Goal: Task Accomplishment & Management: Manage account settings

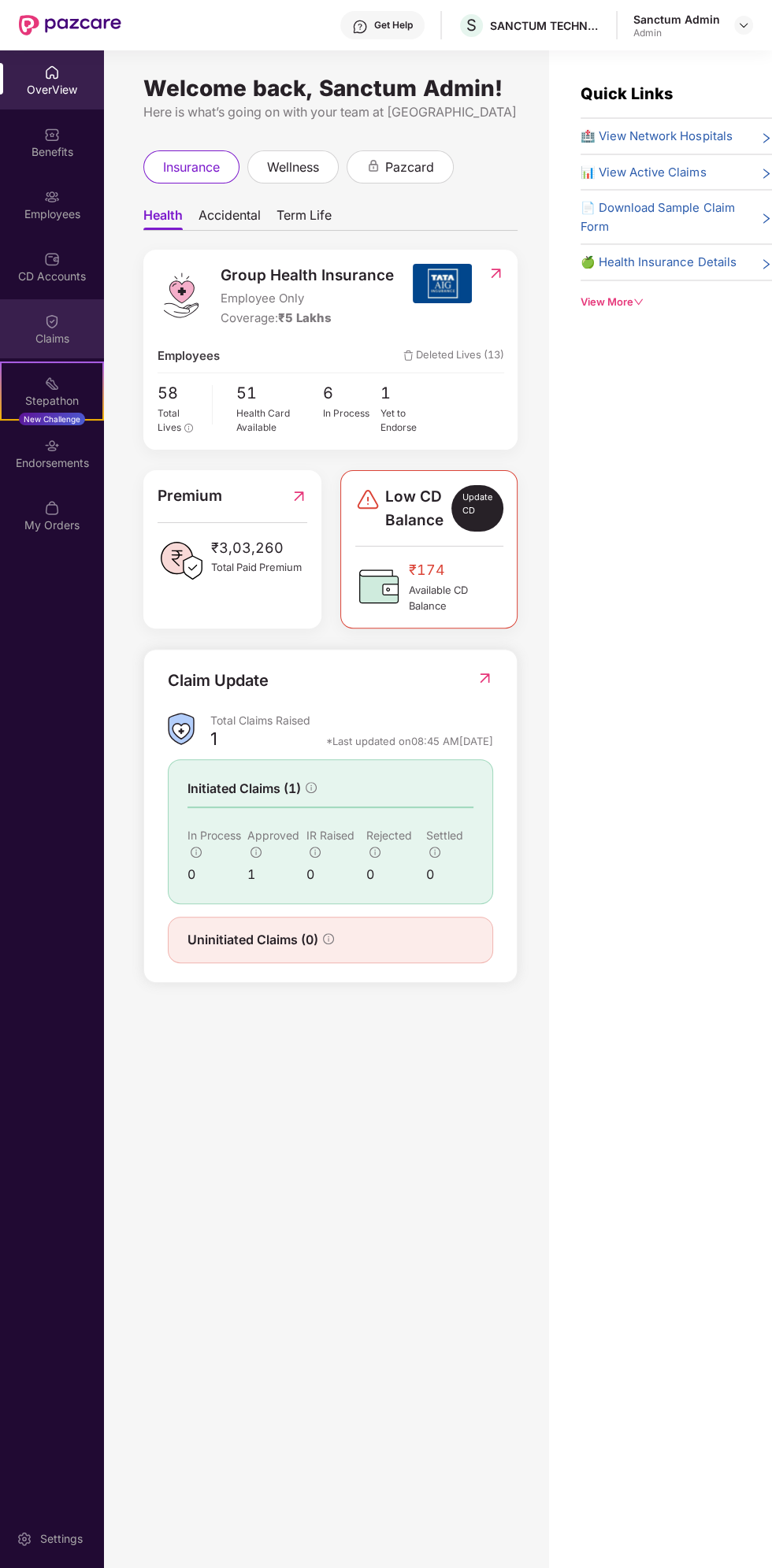
click at [68, 318] on div "Claims" at bounding box center [51, 329] width 104 height 59
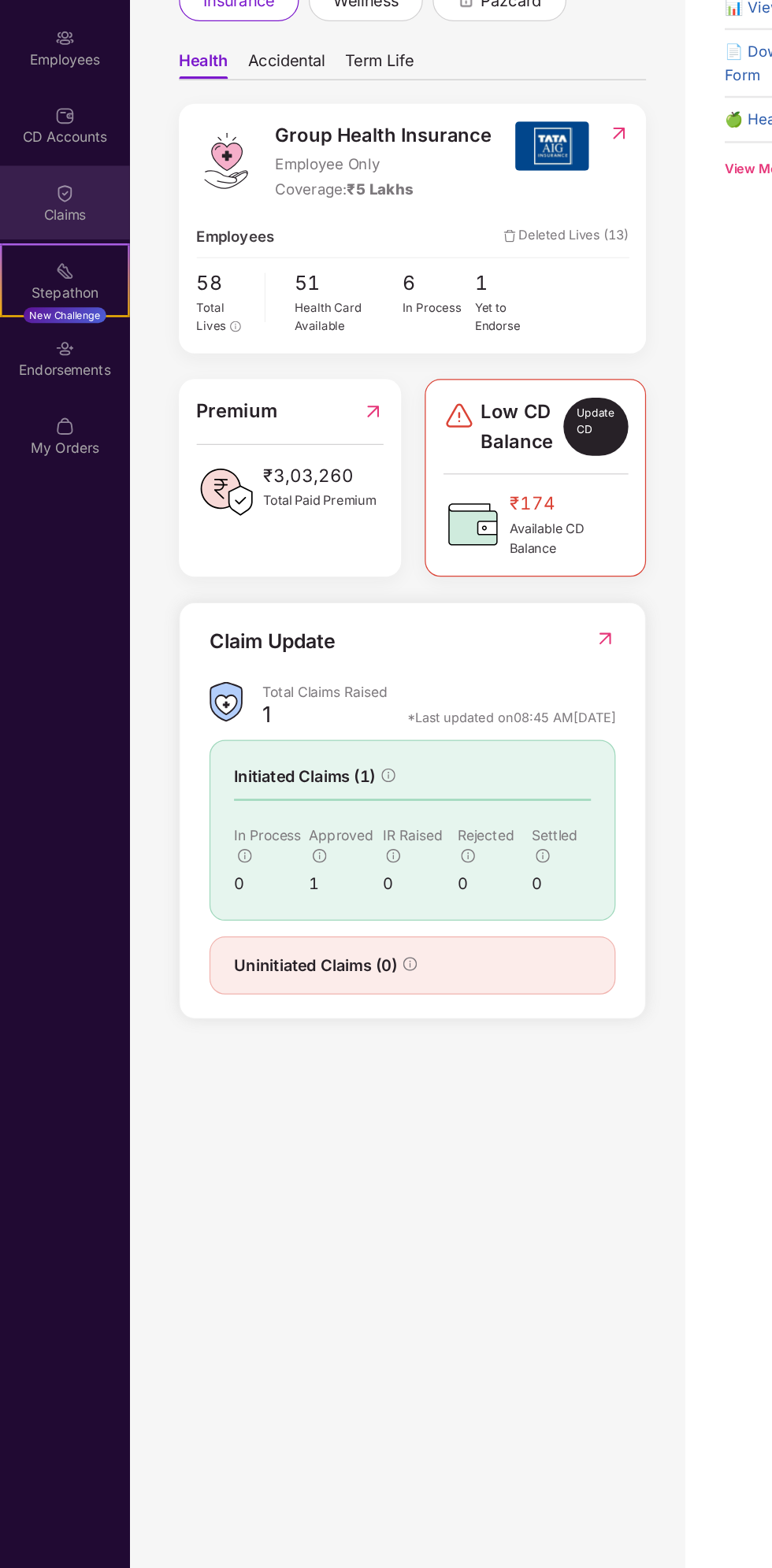
click at [72, 336] on div "Claims" at bounding box center [51, 339] width 104 height 16
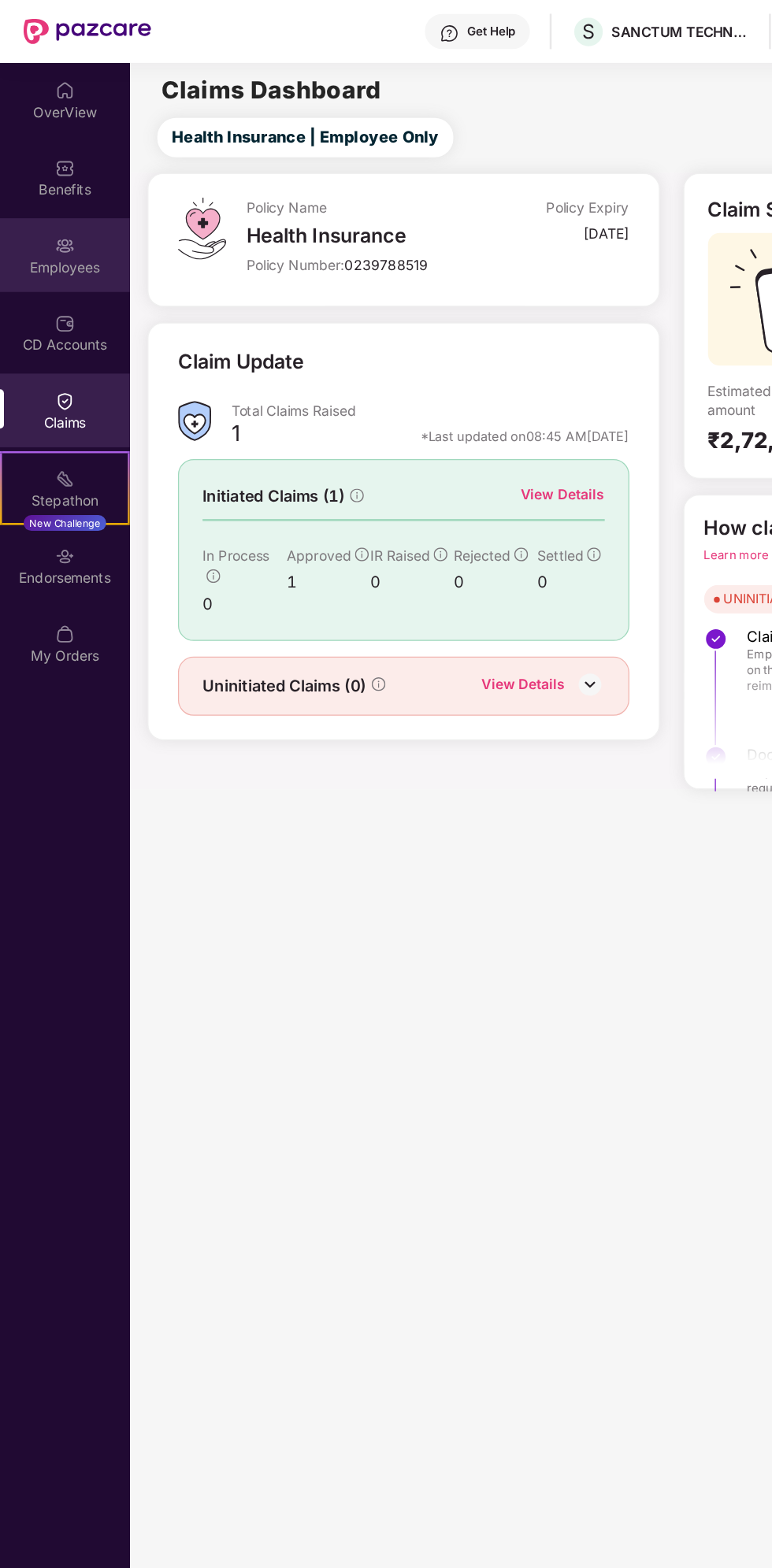
click at [65, 198] on div "Employees" at bounding box center [51, 204] width 104 height 59
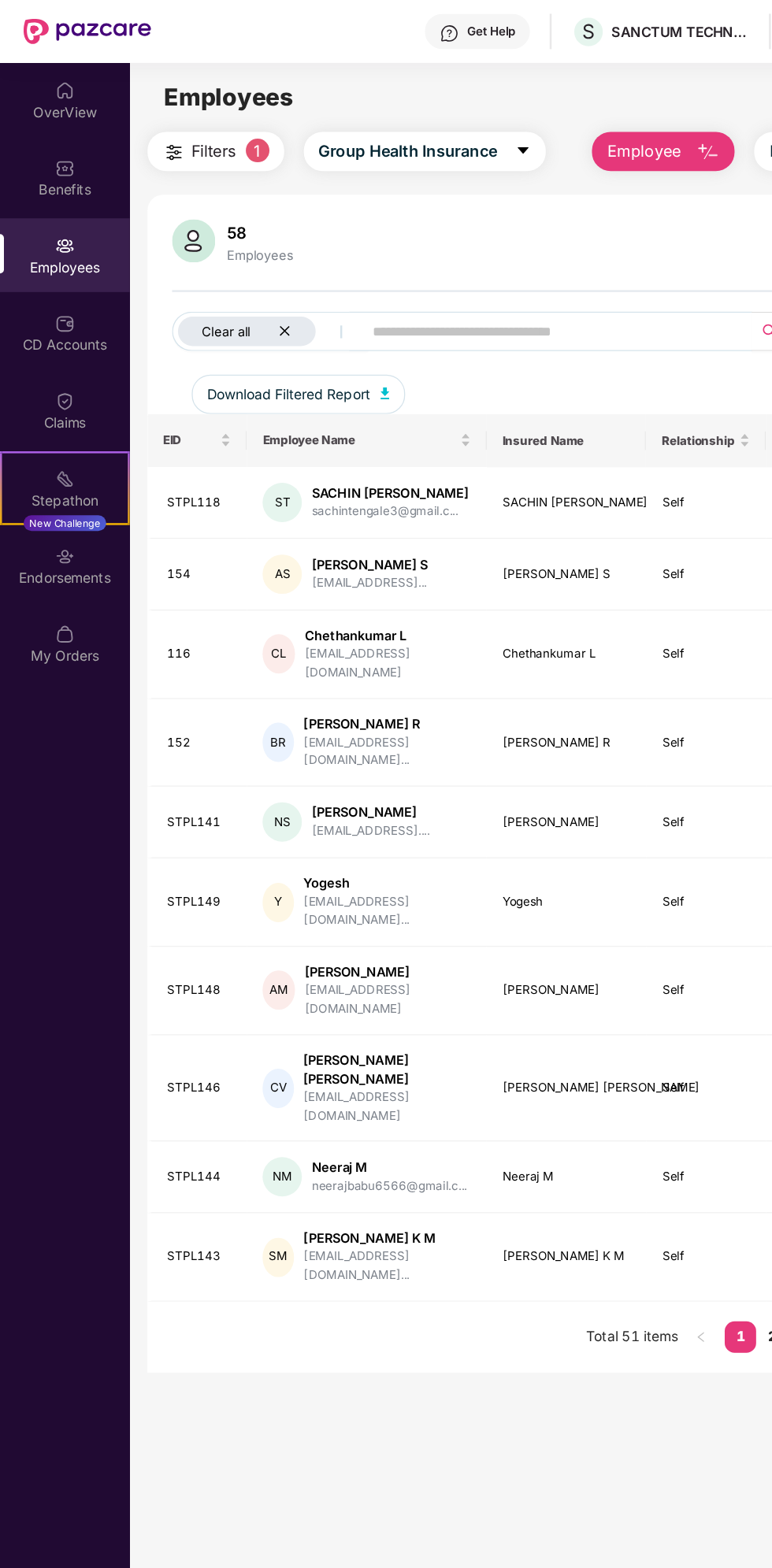
click at [224, 274] on div "Clear all" at bounding box center [197, 266] width 111 height 24
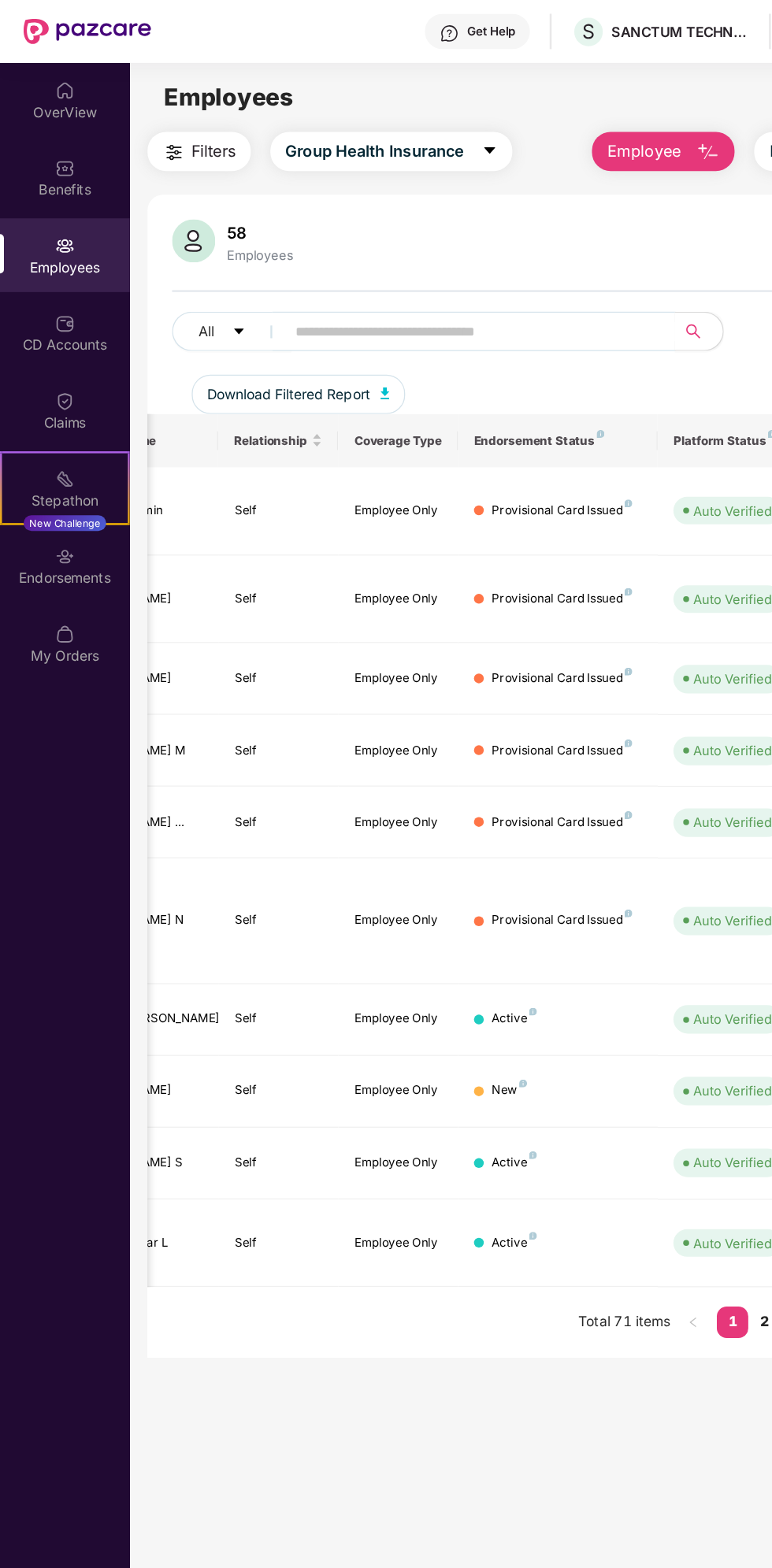
scroll to position [0, 384]
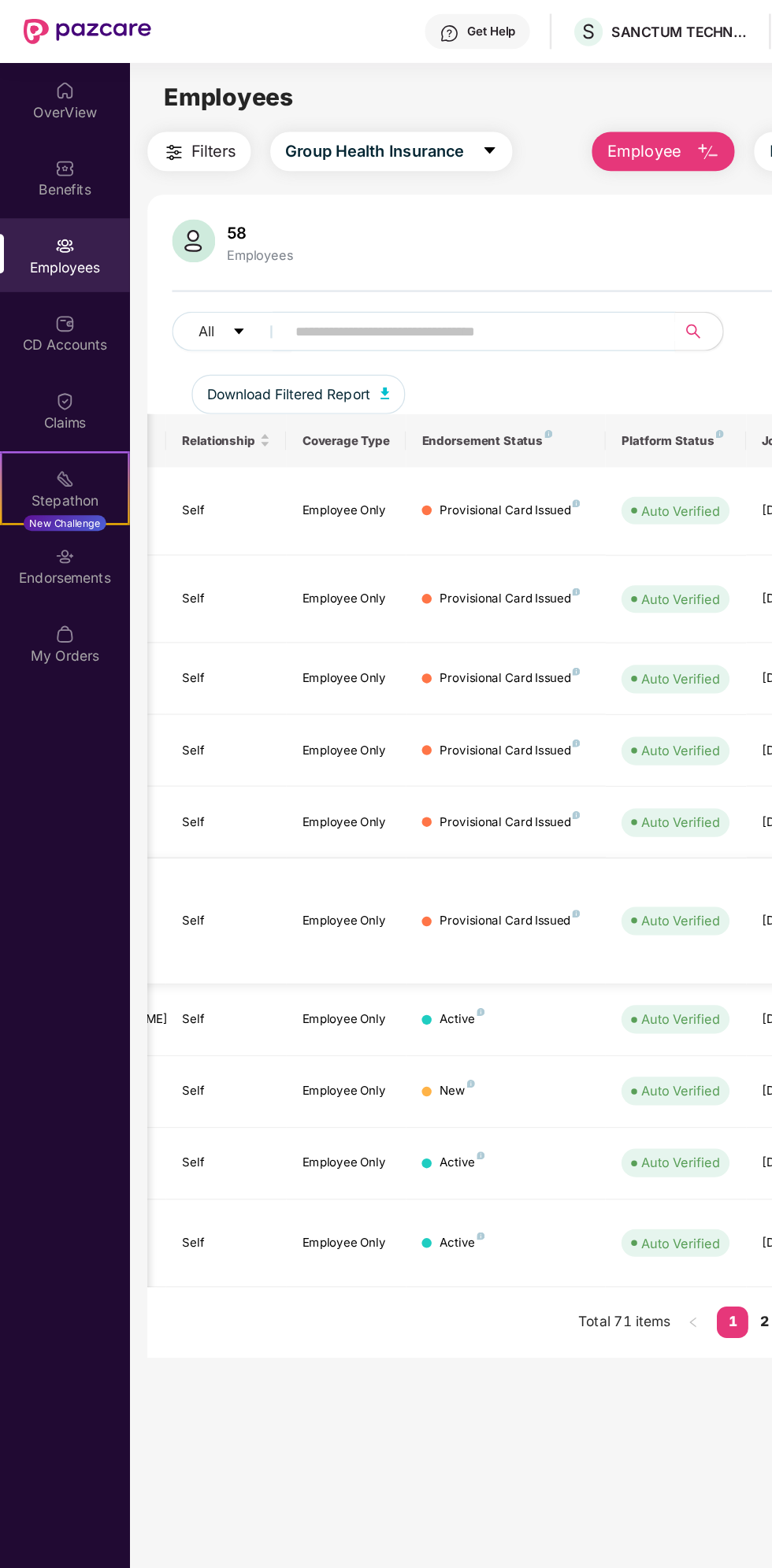
click at [462, 687] on td "Provisional Card Issued" at bounding box center [405, 737] width 160 height 100
click at [445, 689] on td "Provisional Card Issued" at bounding box center [405, 737] width 160 height 100
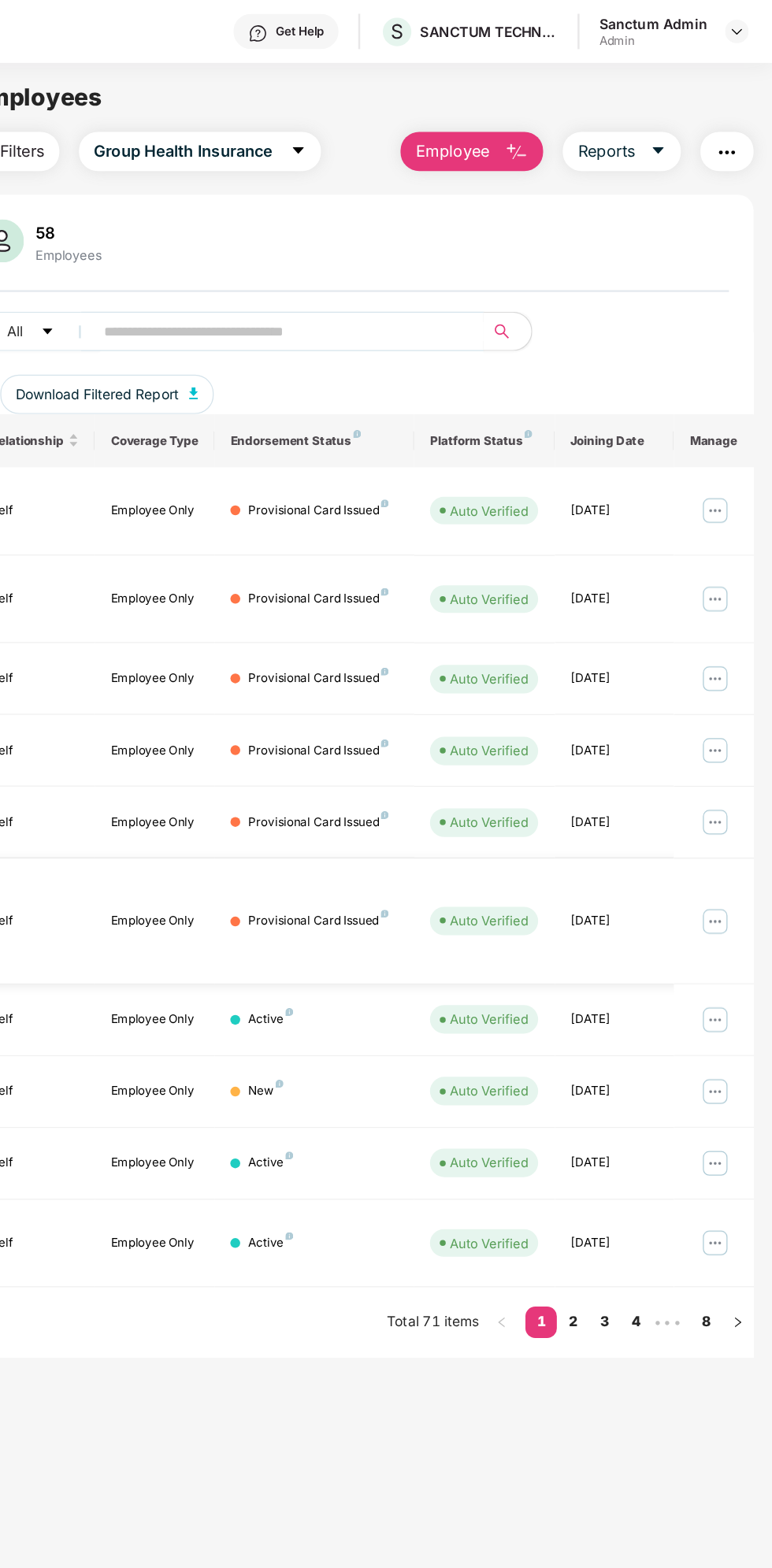
click at [727, 726] on img at bounding box center [727, 739] width 26 height 26
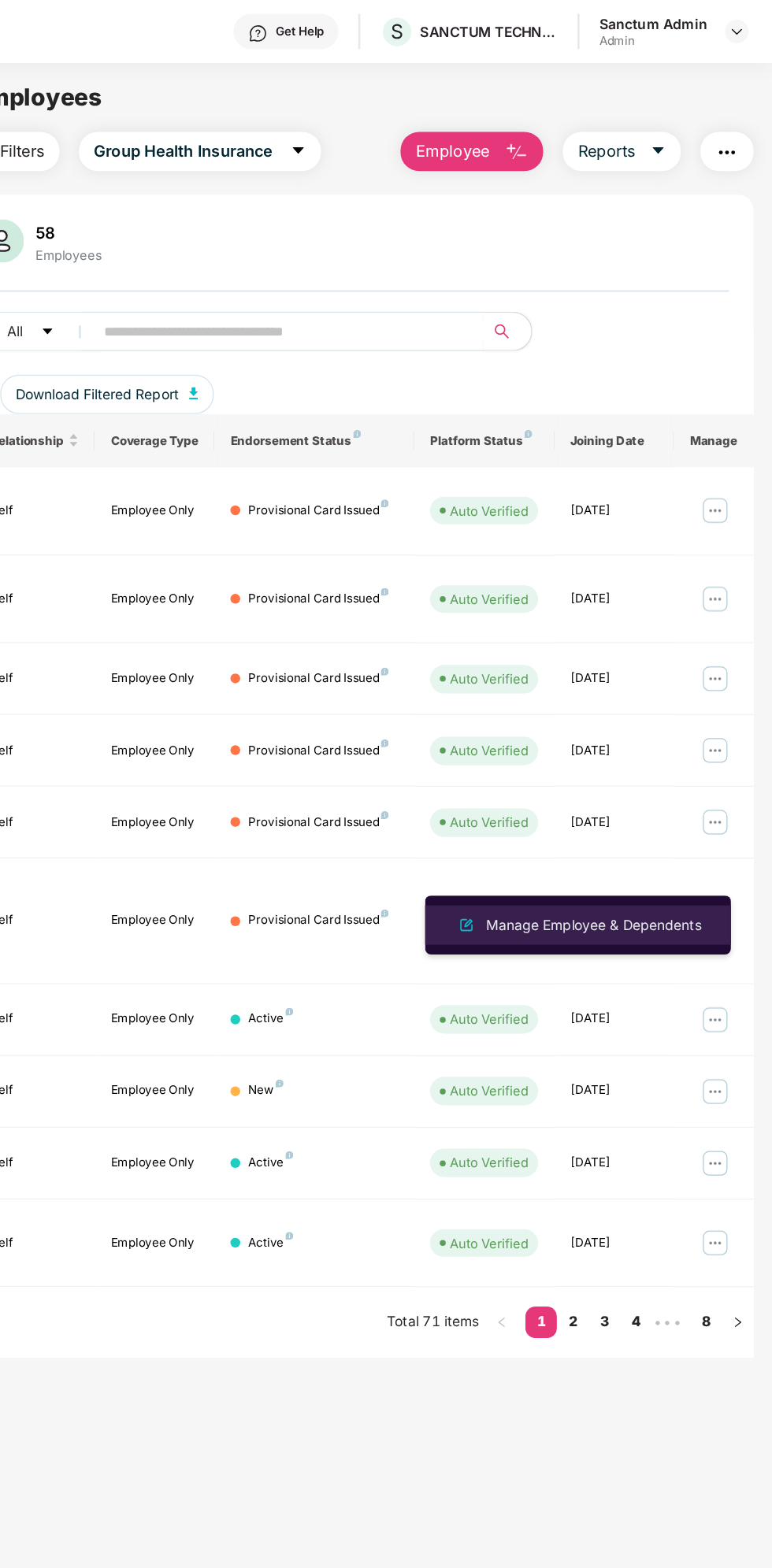
click at [678, 744] on div "Manage Employee & Dependents" at bounding box center [628, 742] width 179 height 18
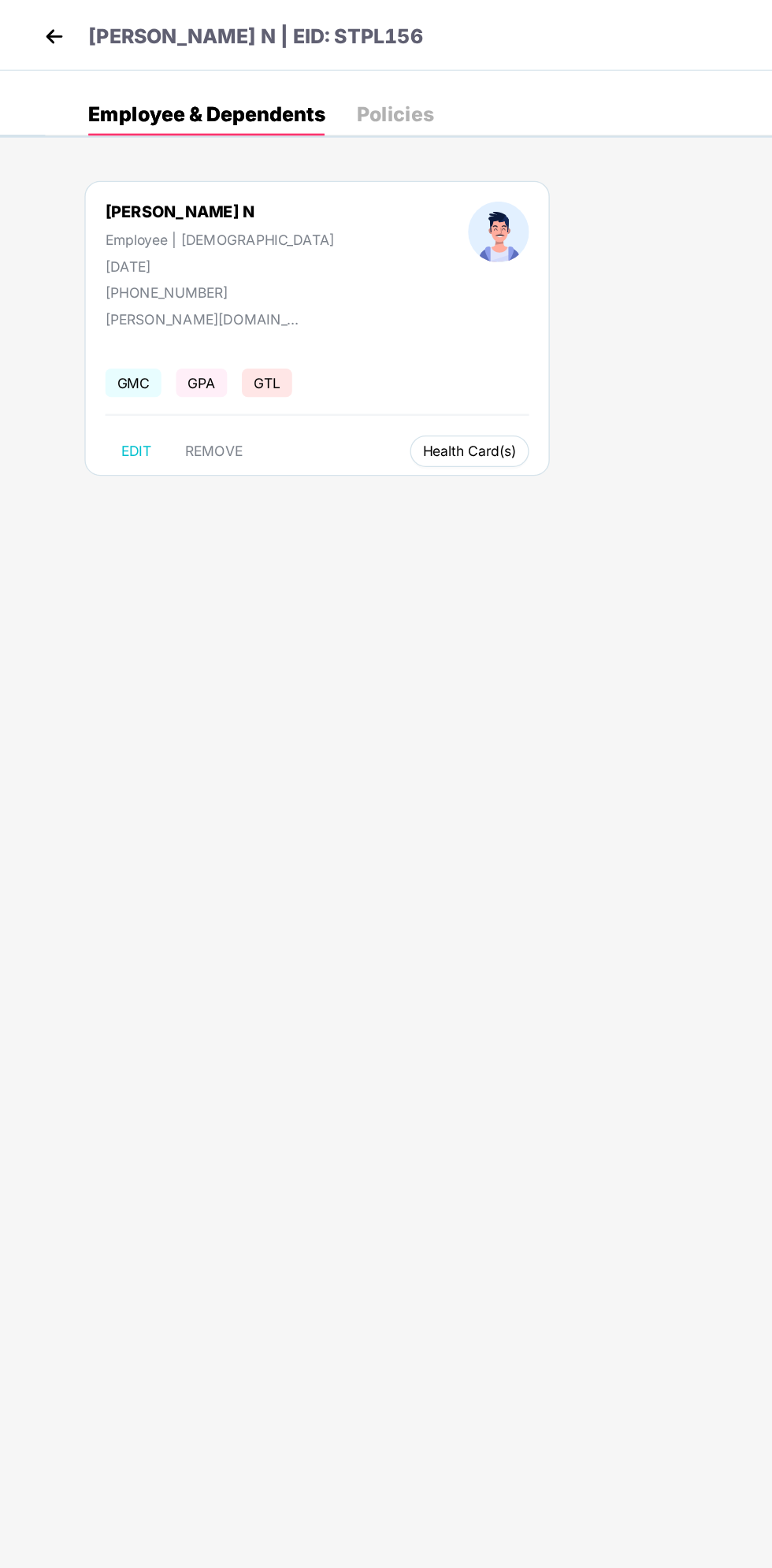
click at [339, 362] on span "Health Card(s)" at bounding box center [376, 361] width 75 height 8
click at [339, 360] on span "Health Card(s)" at bounding box center [376, 361] width 75 height 8
click at [339, 363] on span "Health Card(s)" at bounding box center [376, 361] width 75 height 8
click at [339, 365] on span "Health Card(s)" at bounding box center [376, 361] width 75 height 8
click at [339, 357] on span "Health Card(s)" at bounding box center [376, 361] width 75 height 8
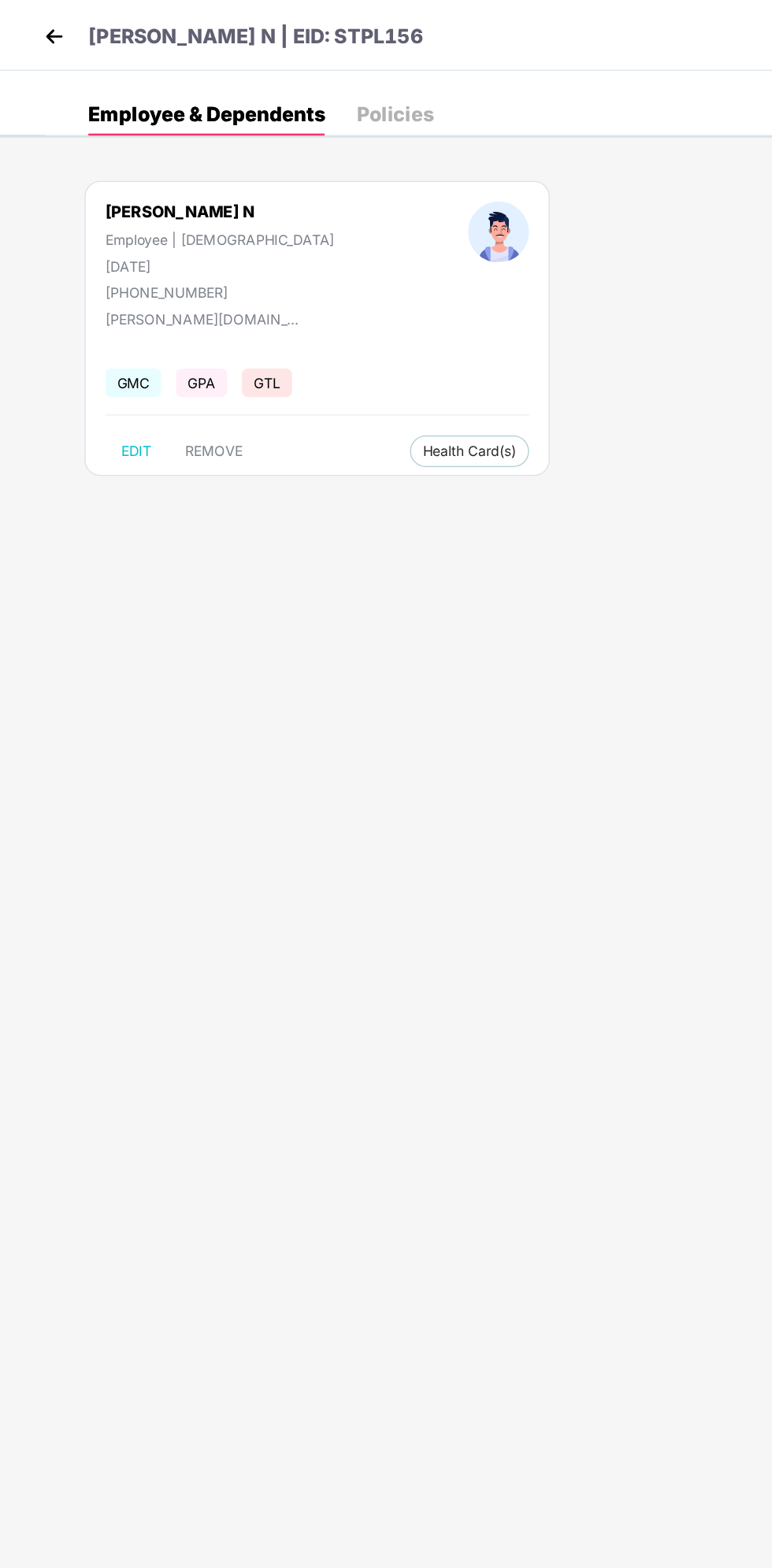
click at [344, 91] on div "Policies" at bounding box center [317, 92] width 61 height 16
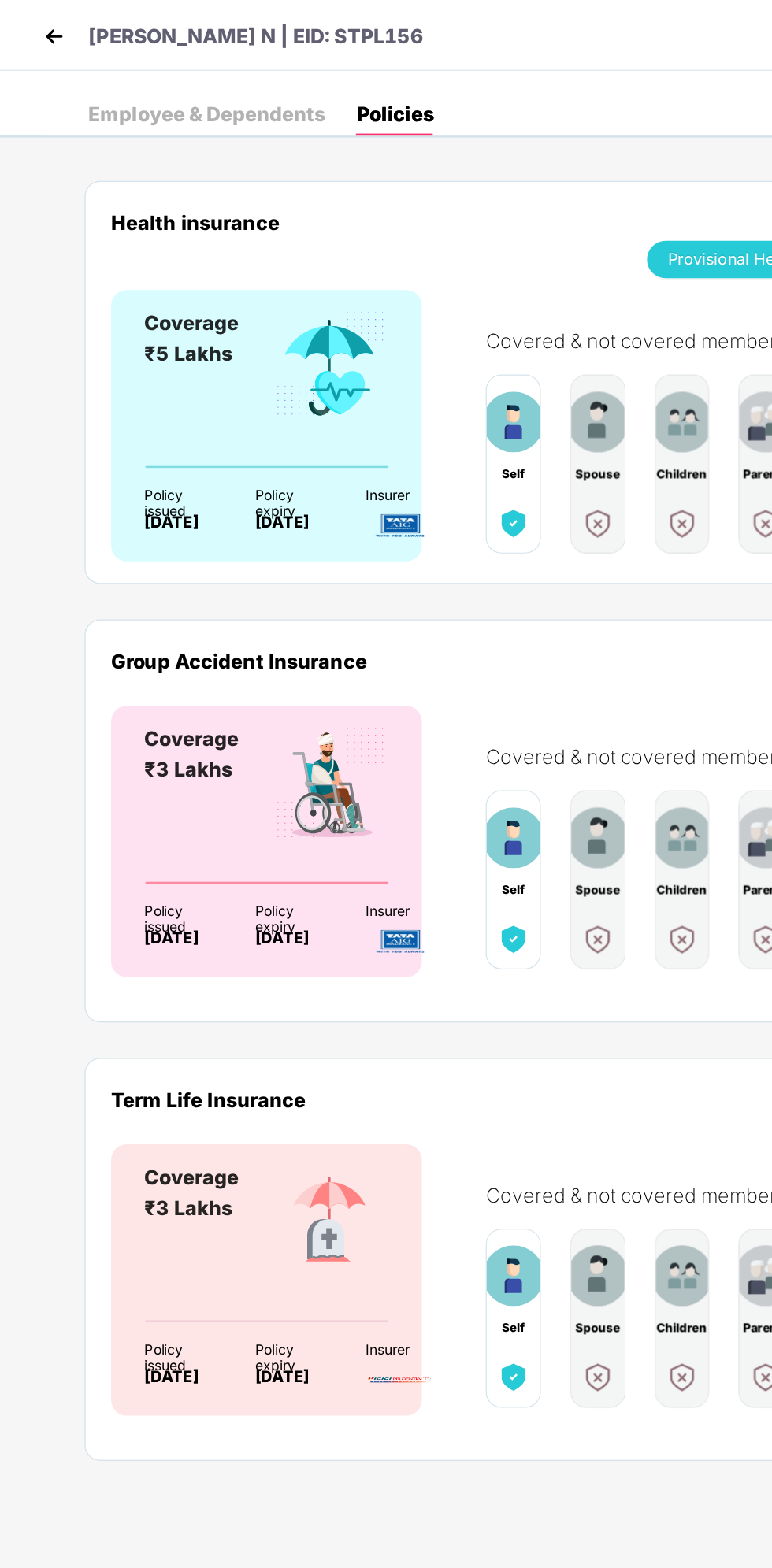
scroll to position [0, 30]
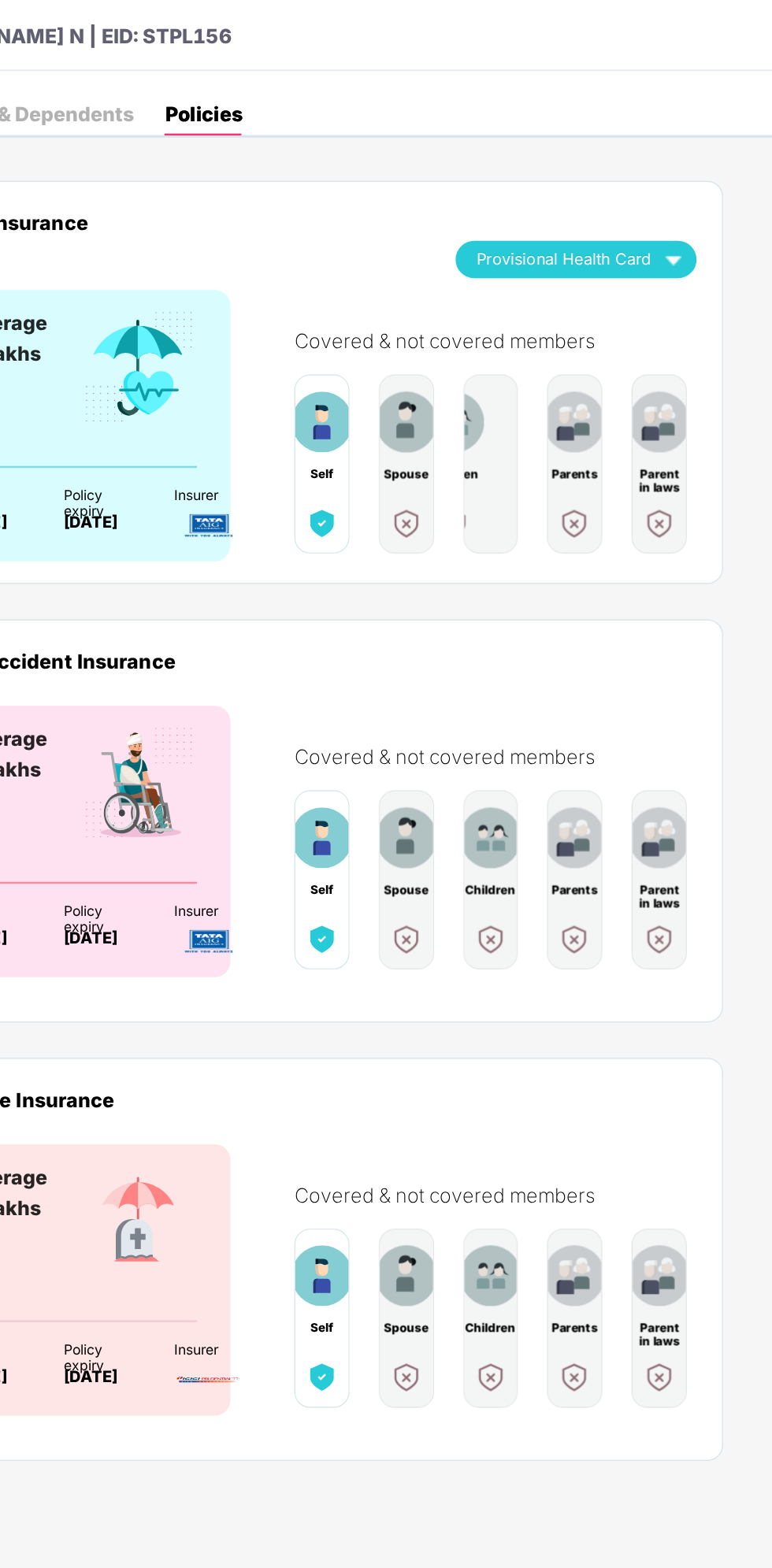
click at [690, 208] on img "button" at bounding box center [692, 207] width 28 height 28
click at [694, 255] on img at bounding box center [693, 256] width 16 height 16
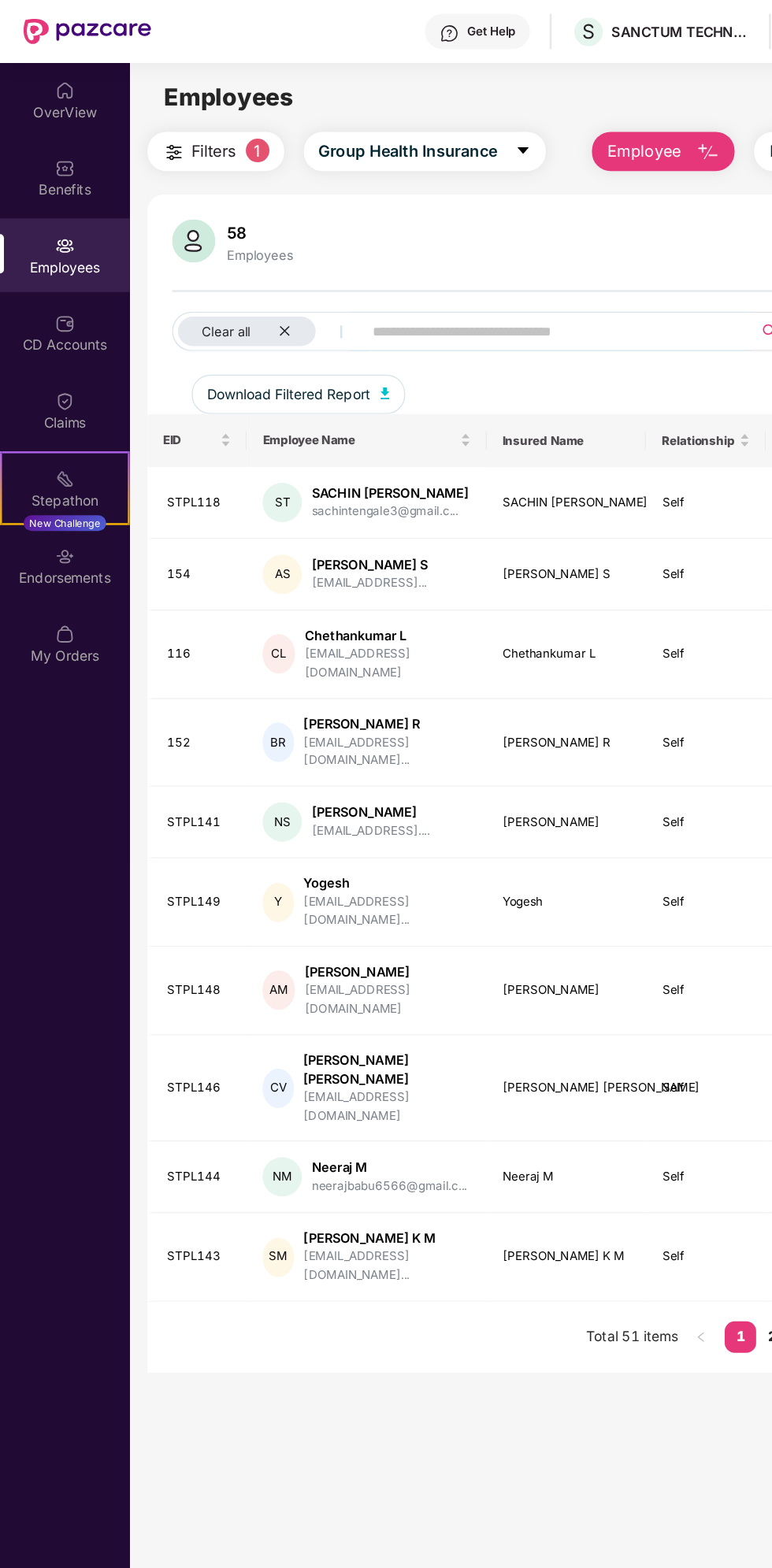
click at [196, 118] on button "Filters 1" at bounding box center [173, 121] width 110 height 32
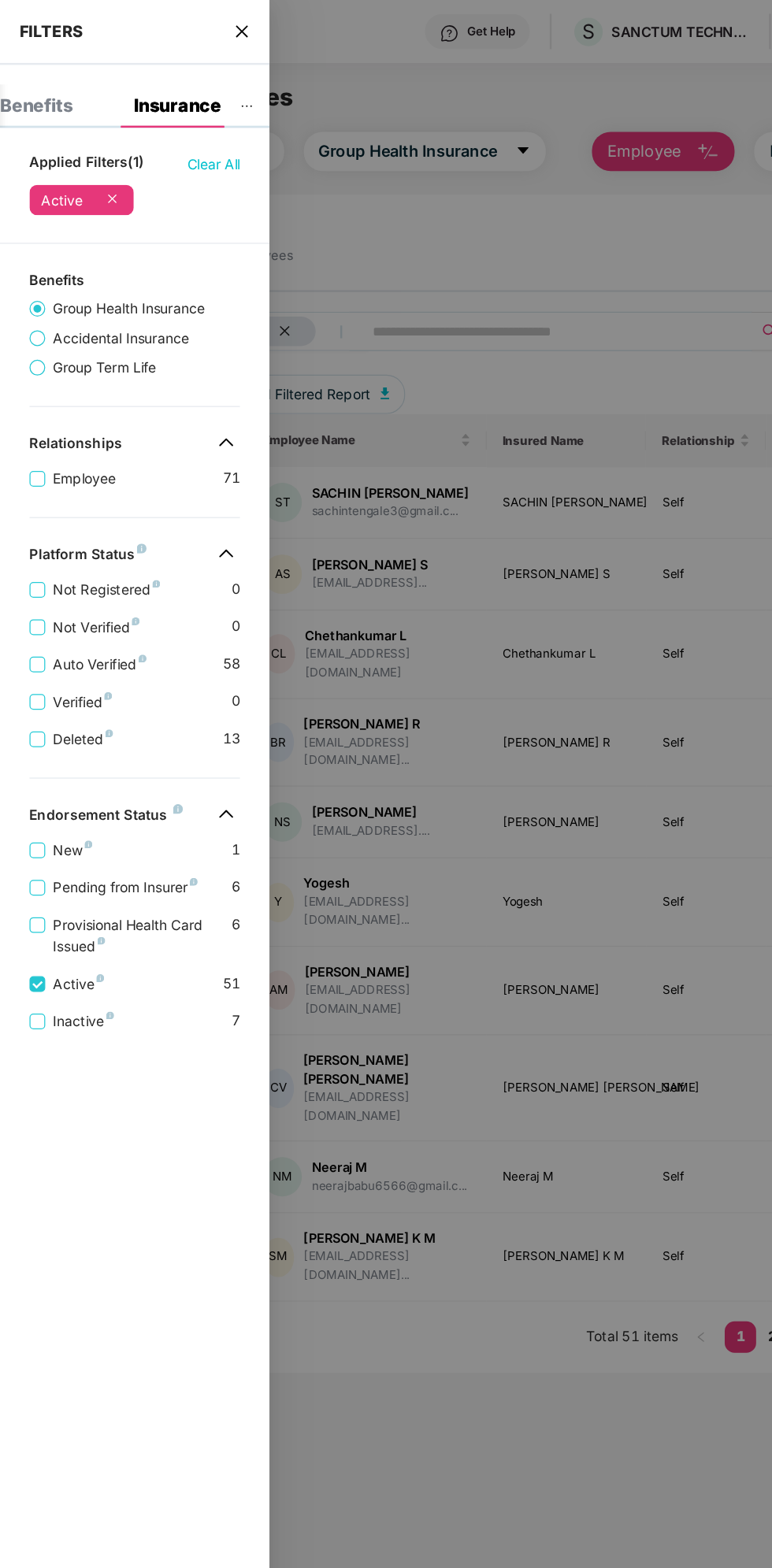
click at [319, 202] on div at bounding box center [386, 784] width 772 height 1568
click at [274, 236] on div at bounding box center [386, 784] width 772 height 1568
click at [262, 248] on div at bounding box center [386, 784] width 772 height 1568
click at [289, 244] on div at bounding box center [386, 784] width 772 height 1568
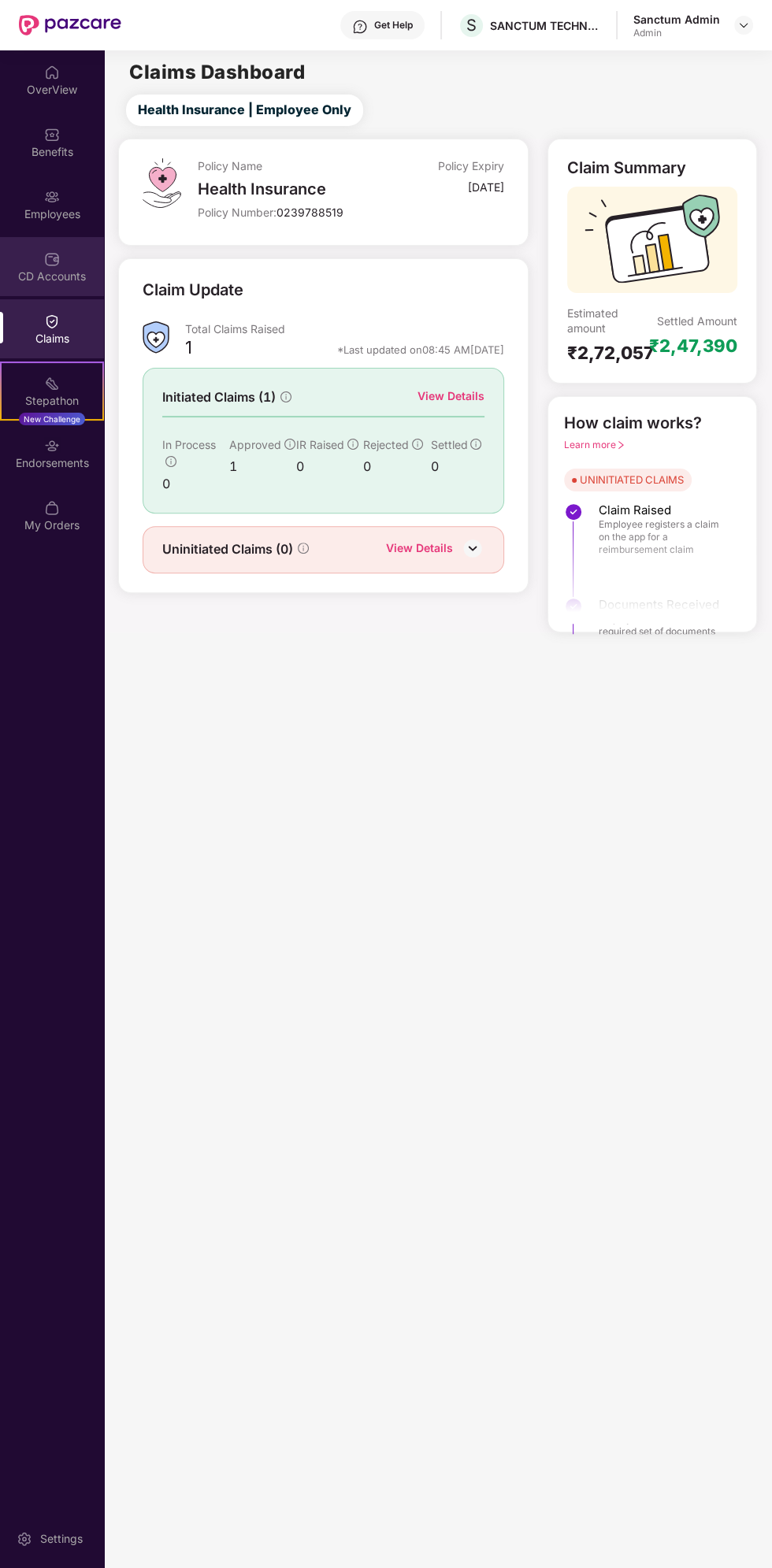
click at [75, 263] on div "CD Accounts" at bounding box center [51, 267] width 104 height 59
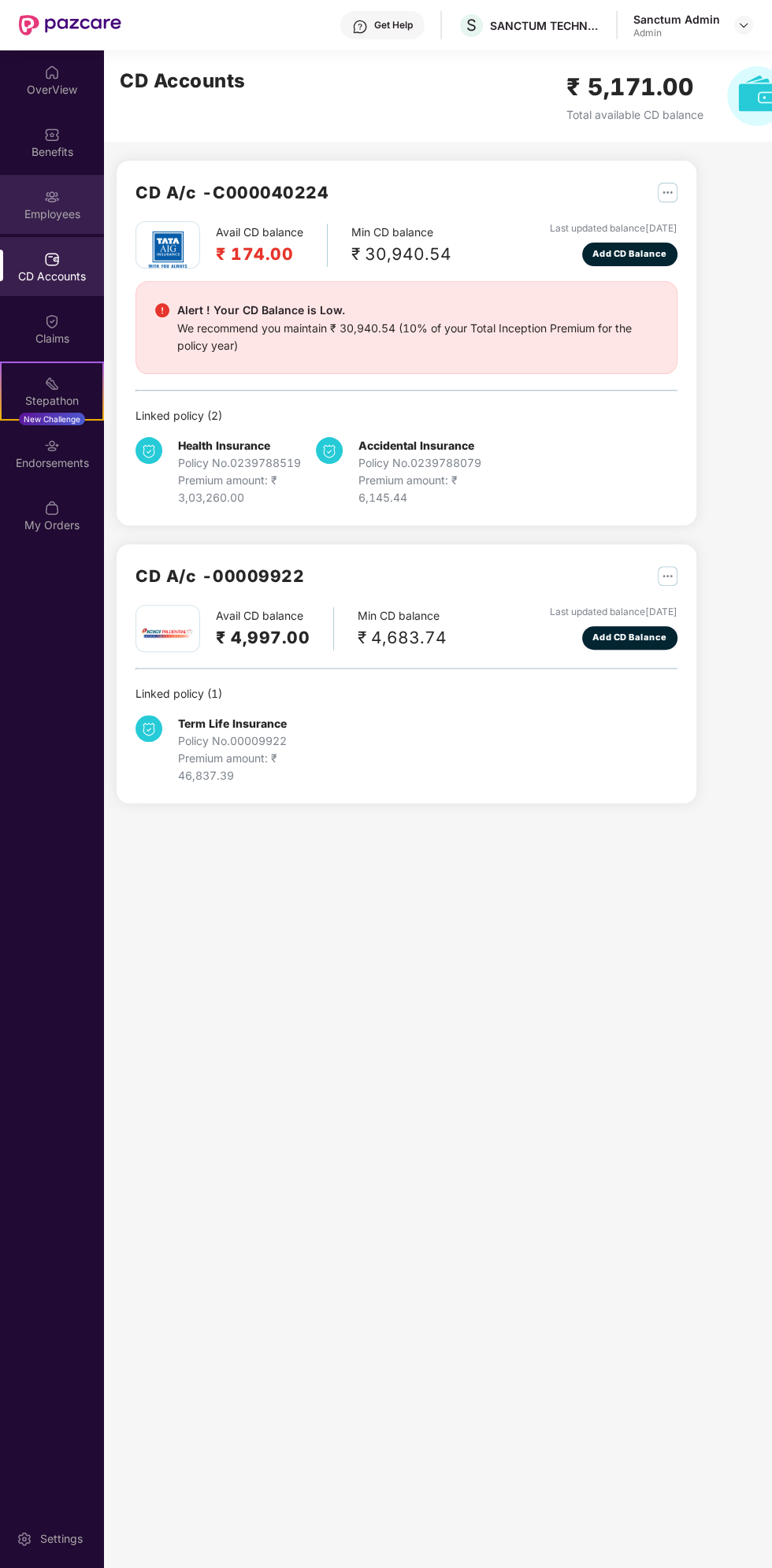
click at [73, 216] on div "Employees" at bounding box center [51, 214] width 104 height 16
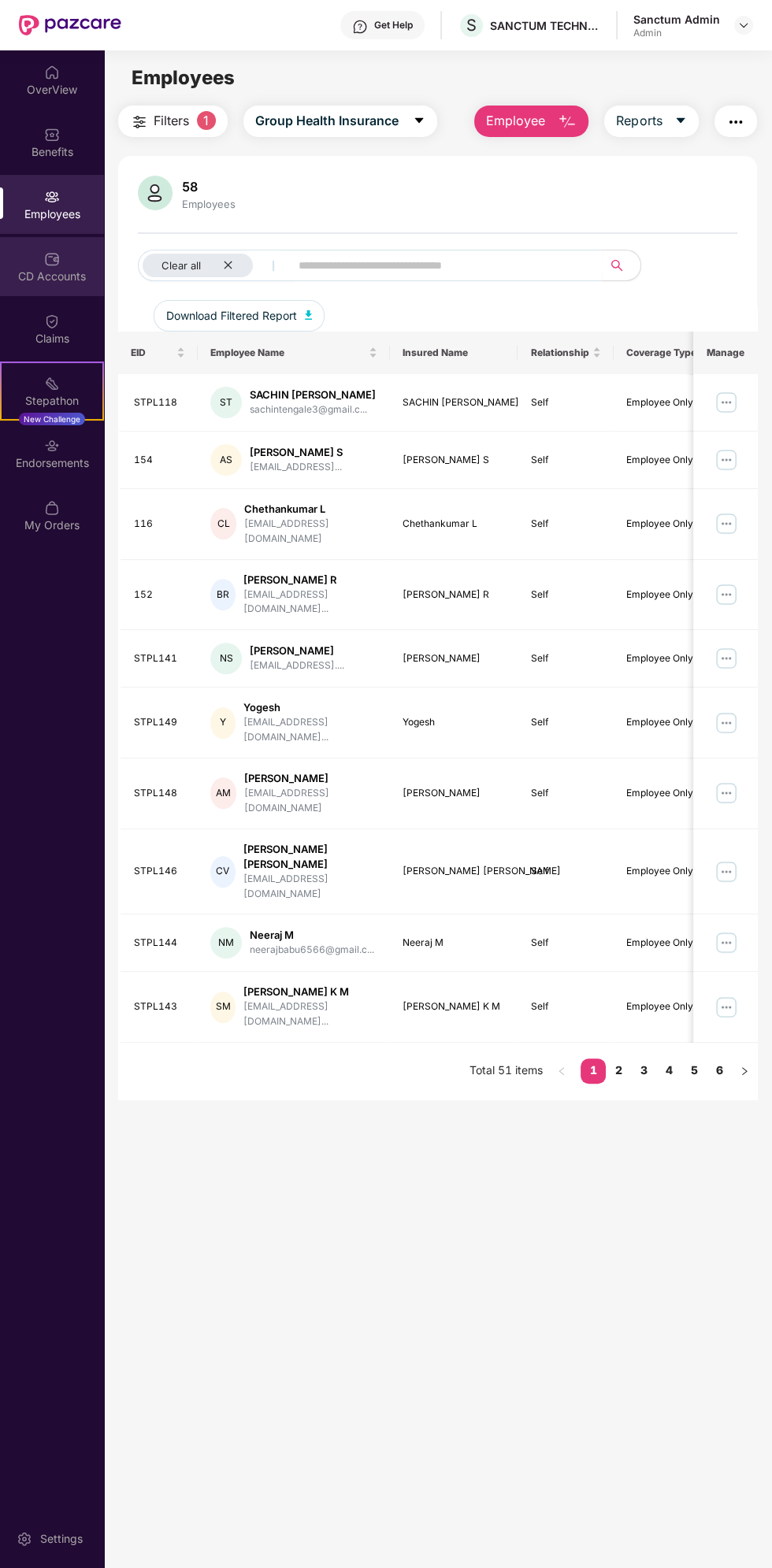
click at [49, 278] on div "CD Accounts" at bounding box center [51, 276] width 104 height 16
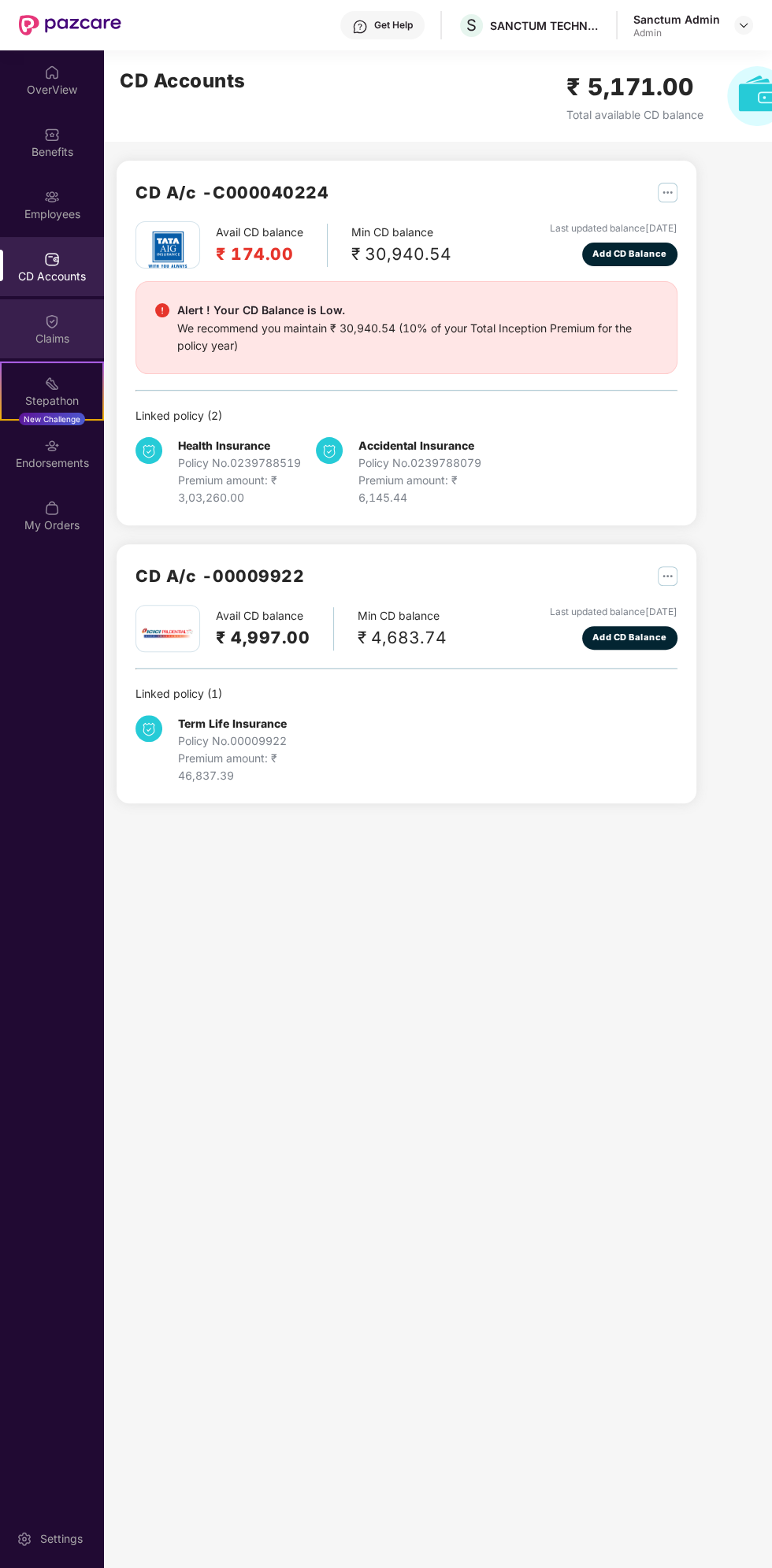
click at [53, 341] on div "Claims" at bounding box center [51, 339] width 104 height 16
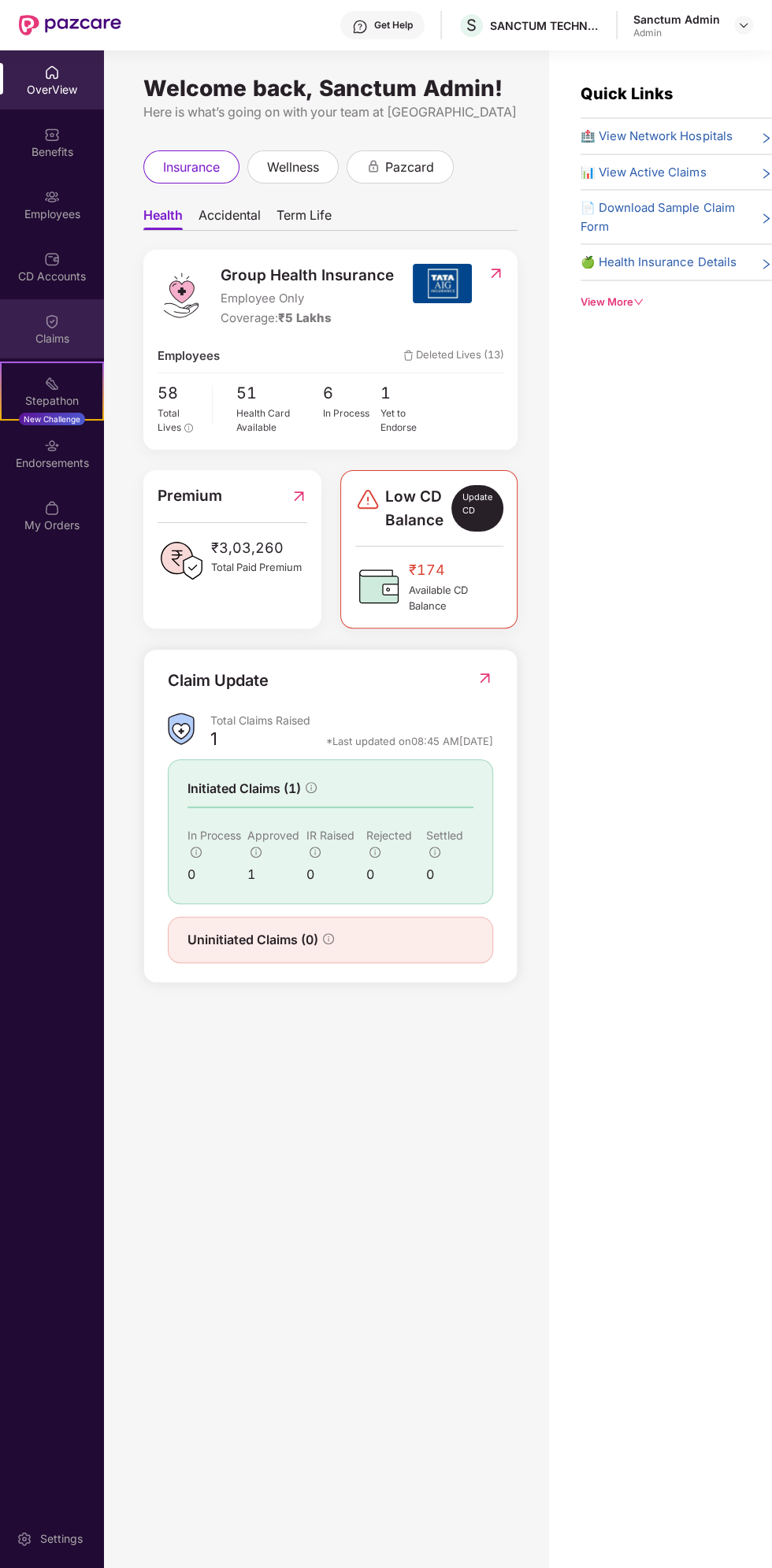
click at [63, 338] on div "Claims" at bounding box center [51, 339] width 104 height 16
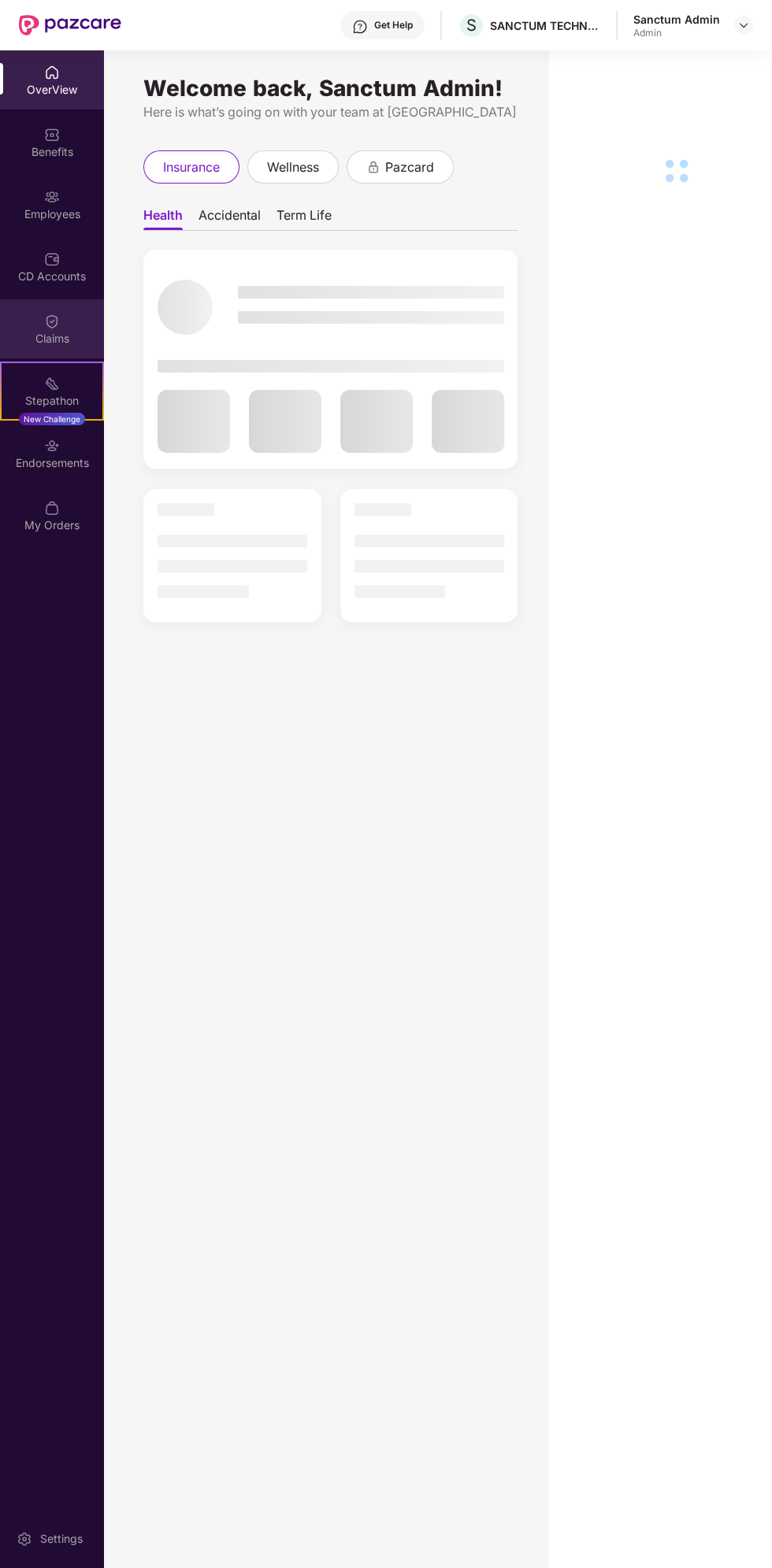
click at [76, 338] on div "Claims" at bounding box center [51, 339] width 104 height 16
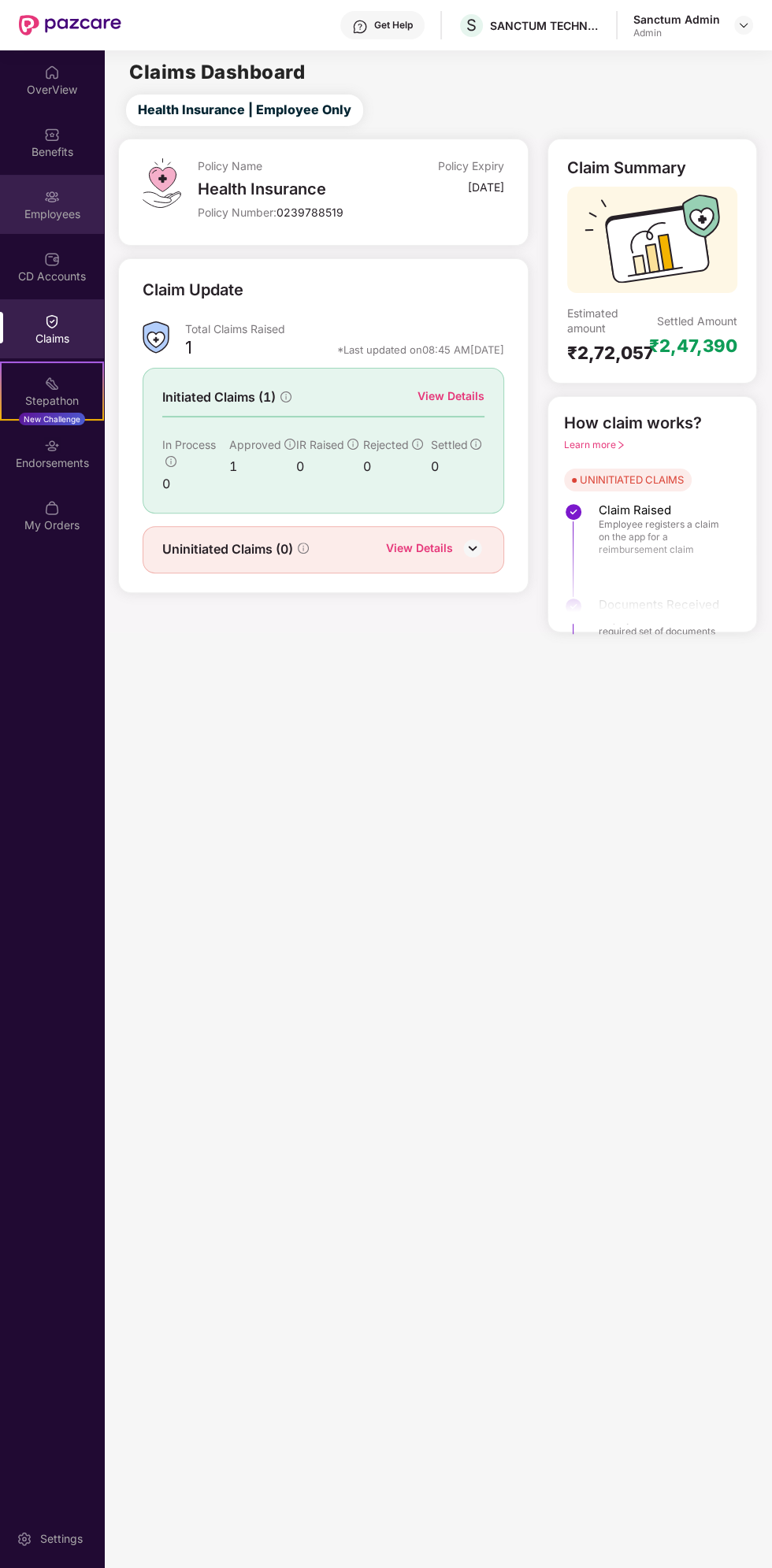
click at [69, 204] on div "Employees" at bounding box center [51, 204] width 104 height 59
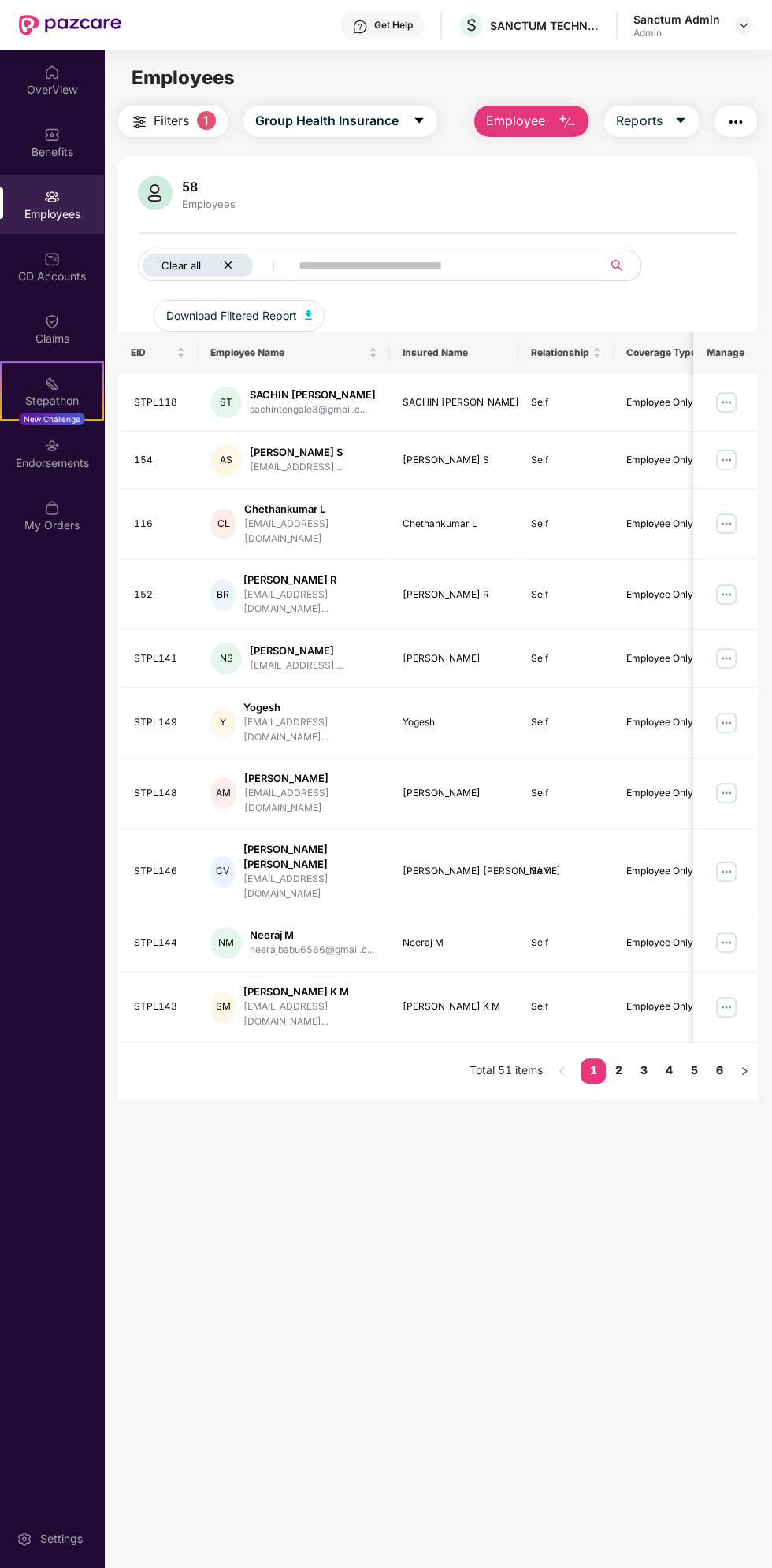
click at [227, 265] on icon "close" at bounding box center [228, 266] width 8 height 8
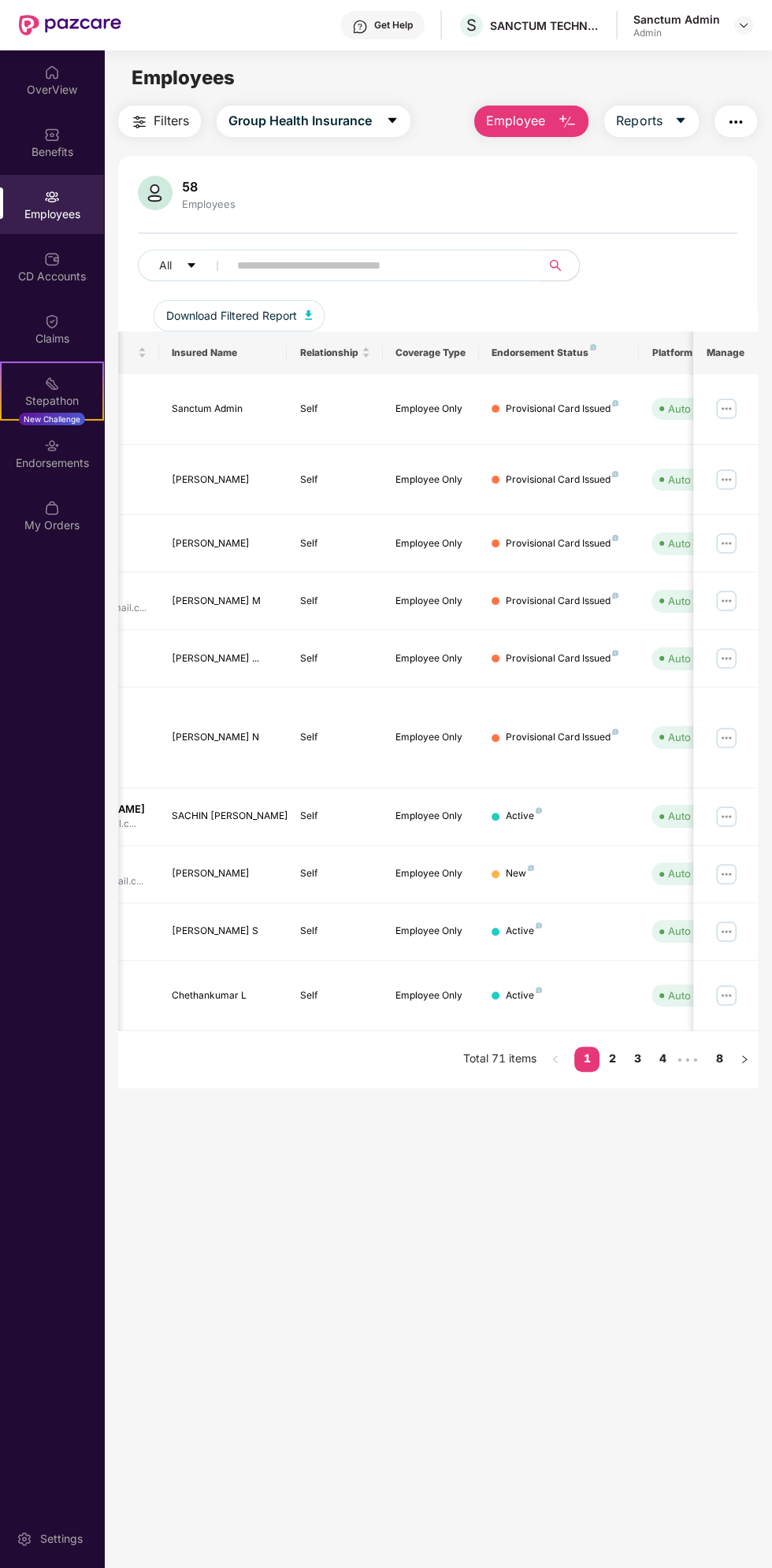
scroll to position [0, 384]
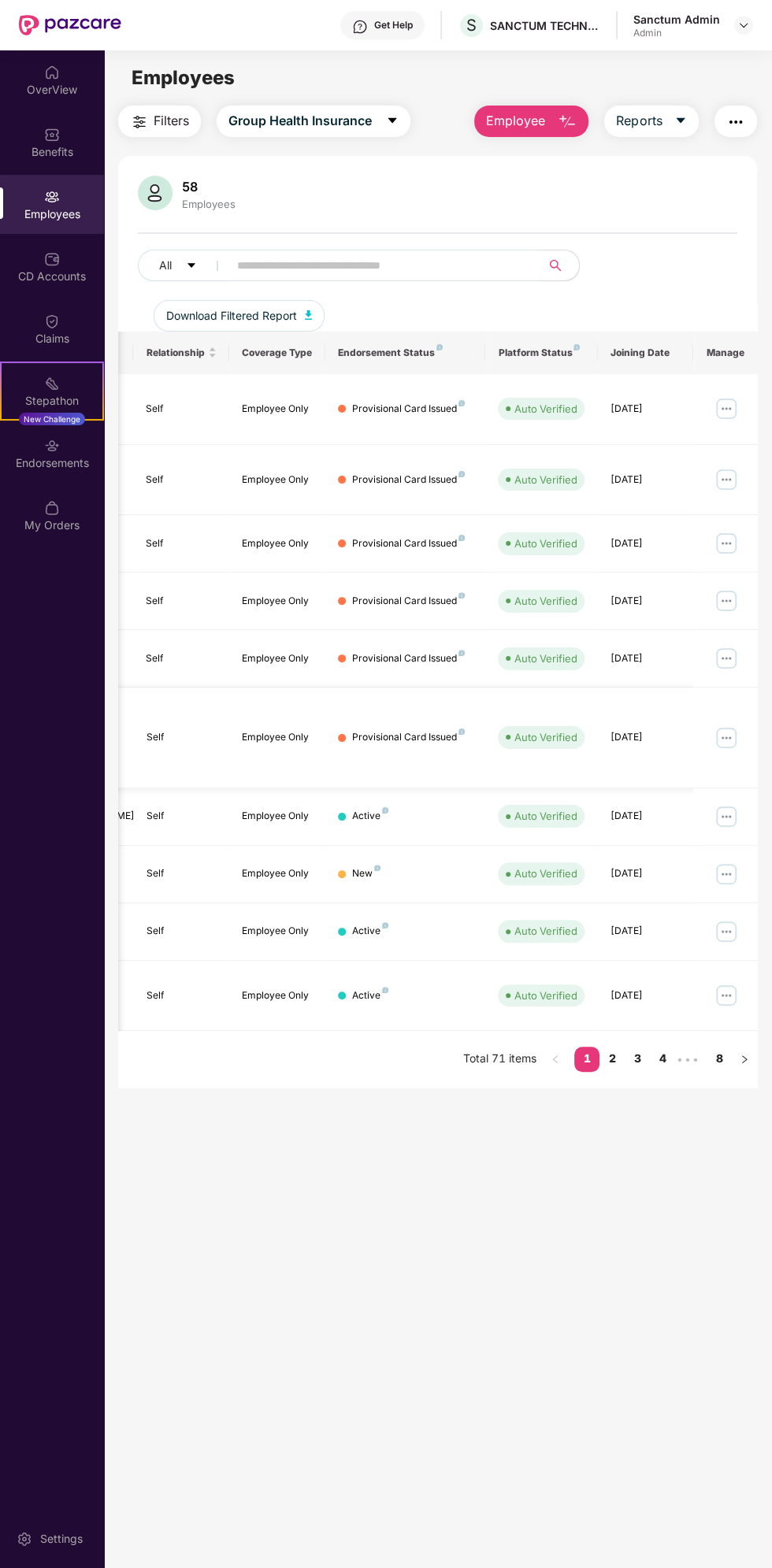
click at [624, 730] on div "[DATE]" at bounding box center [646, 737] width 71 height 15
click at [722, 726] on img at bounding box center [727, 739] width 26 height 26
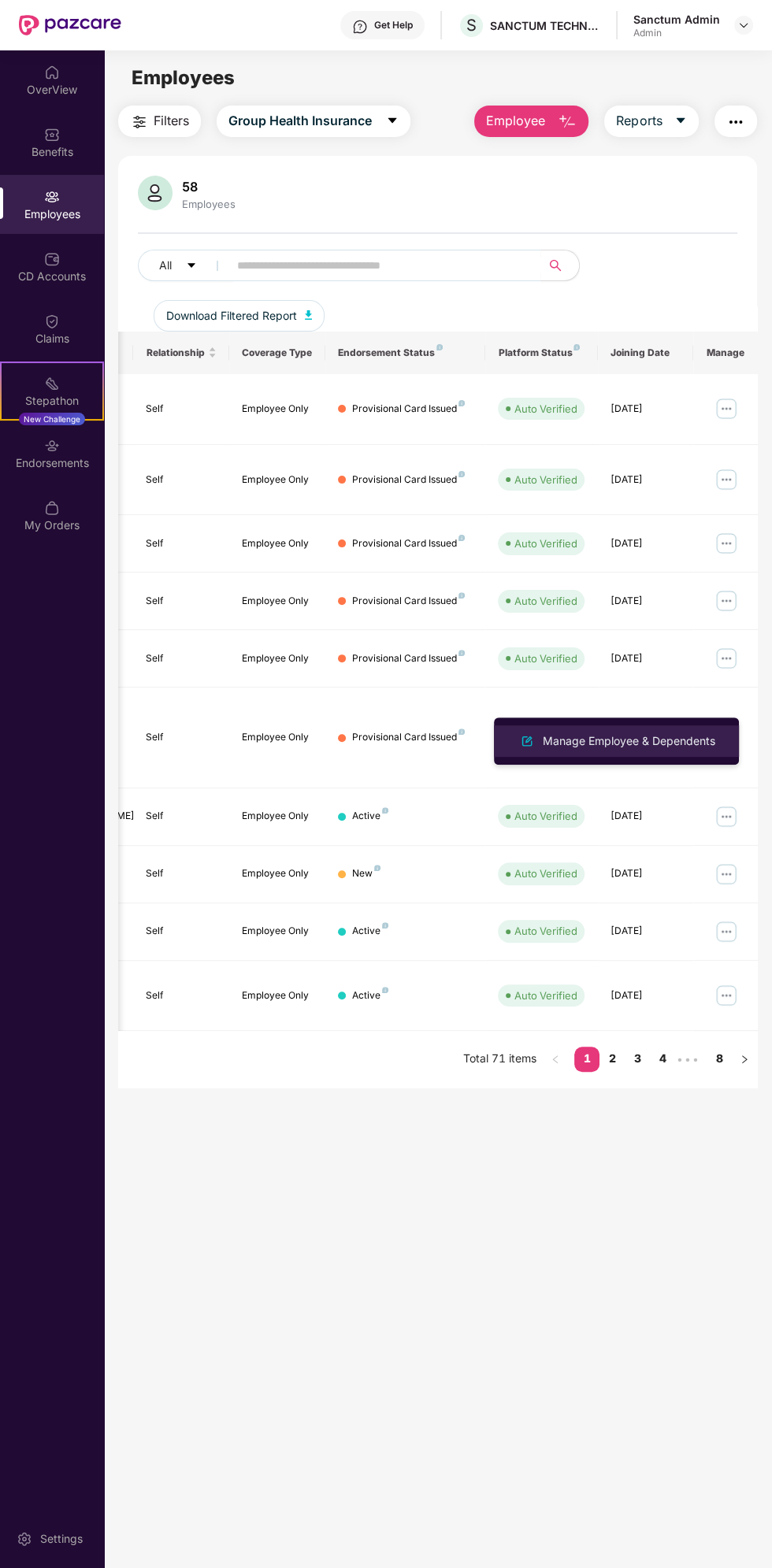
click at [677, 740] on div "Manage Employee & Dependents" at bounding box center [628, 742] width 179 height 18
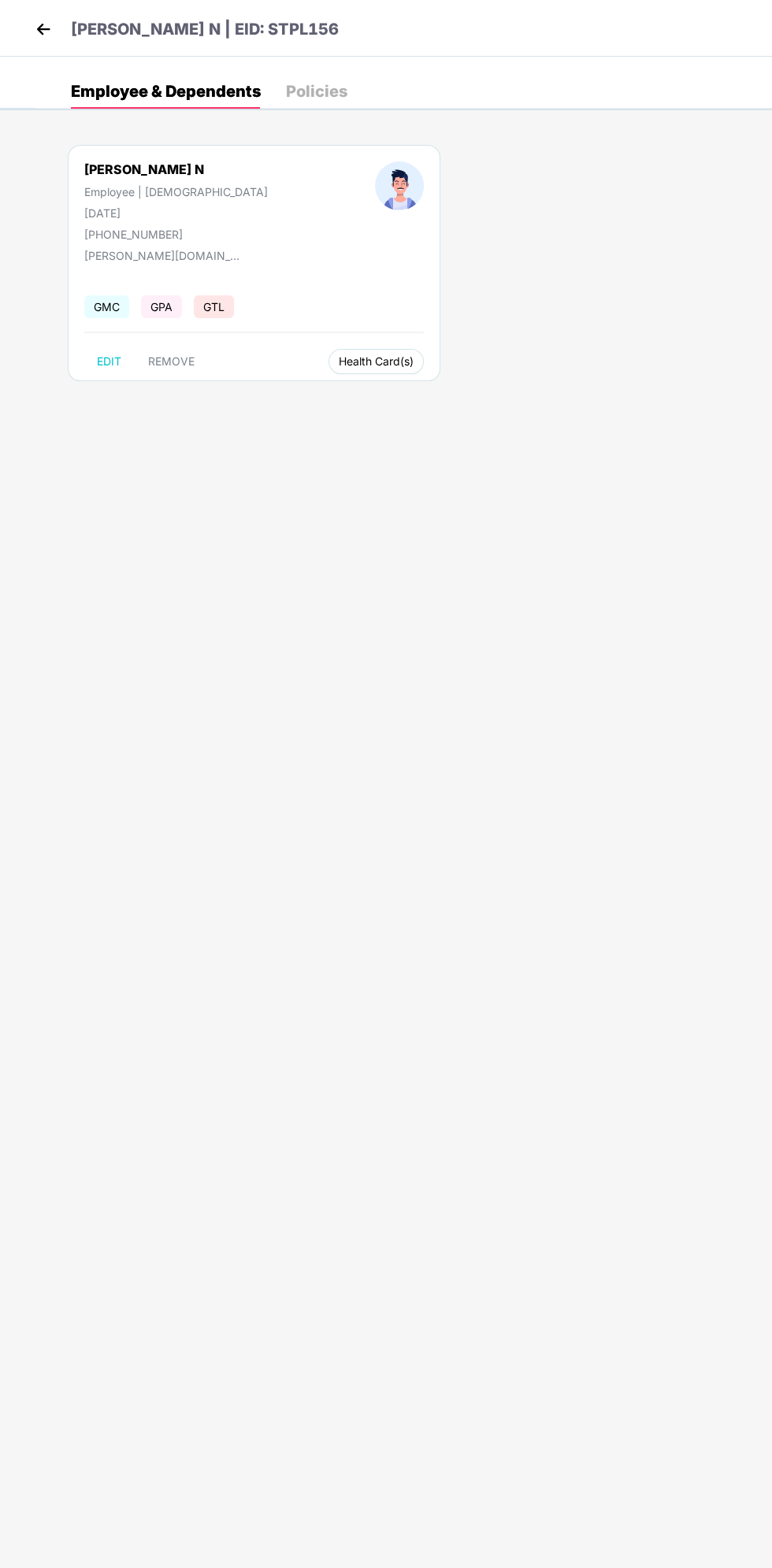
click at [339, 359] on span "Health Card(s)" at bounding box center [376, 361] width 75 height 8
click at [339, 360] on span "Health Card(s)" at bounding box center [376, 361] width 75 height 8
click at [339, 357] on span "Health Card(s)" at bounding box center [376, 361] width 75 height 8
click at [339, 359] on span "Health Card(s)" at bounding box center [376, 361] width 75 height 8
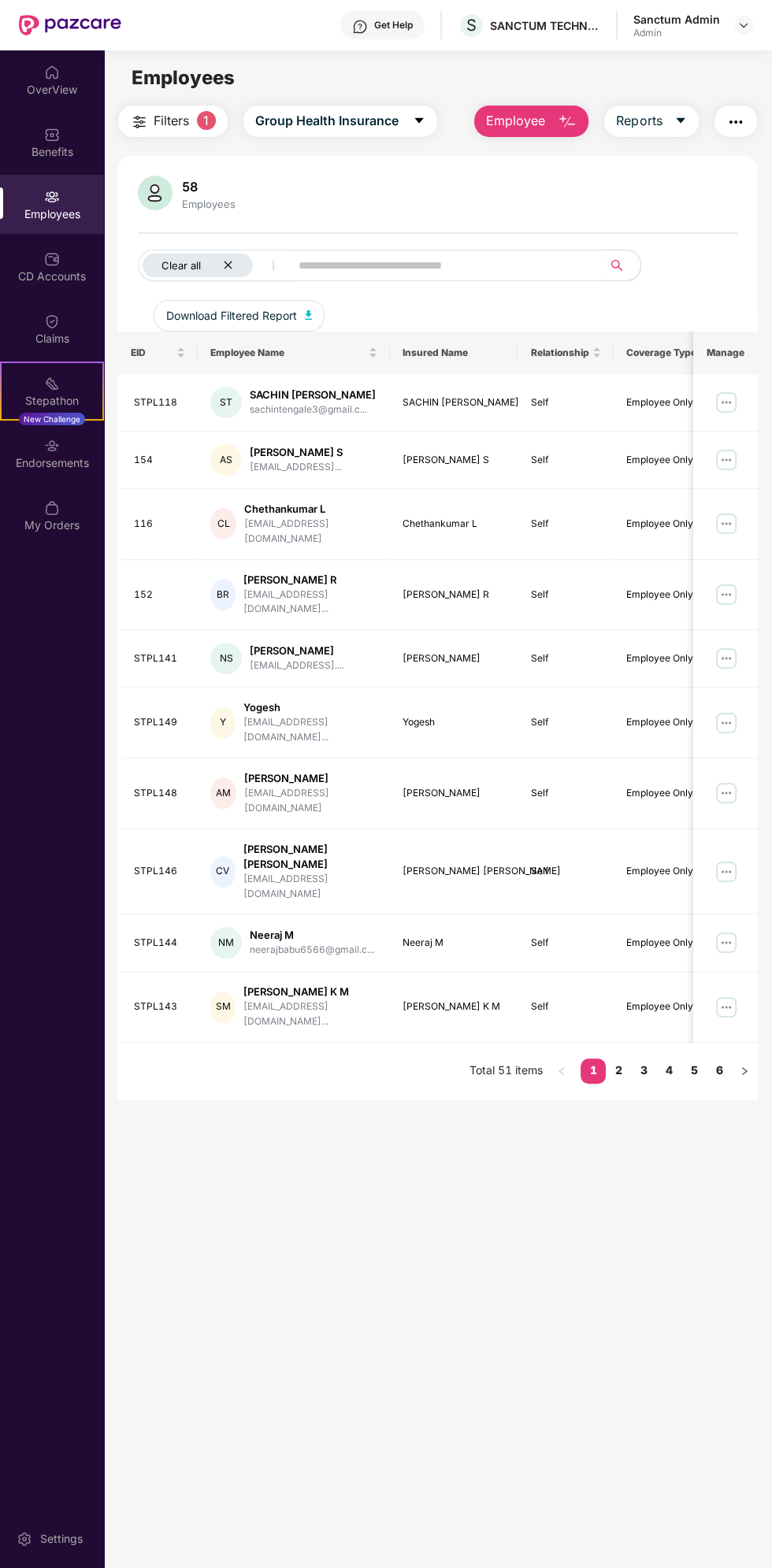
click at [219, 269] on div "Clear all" at bounding box center [197, 266] width 111 height 24
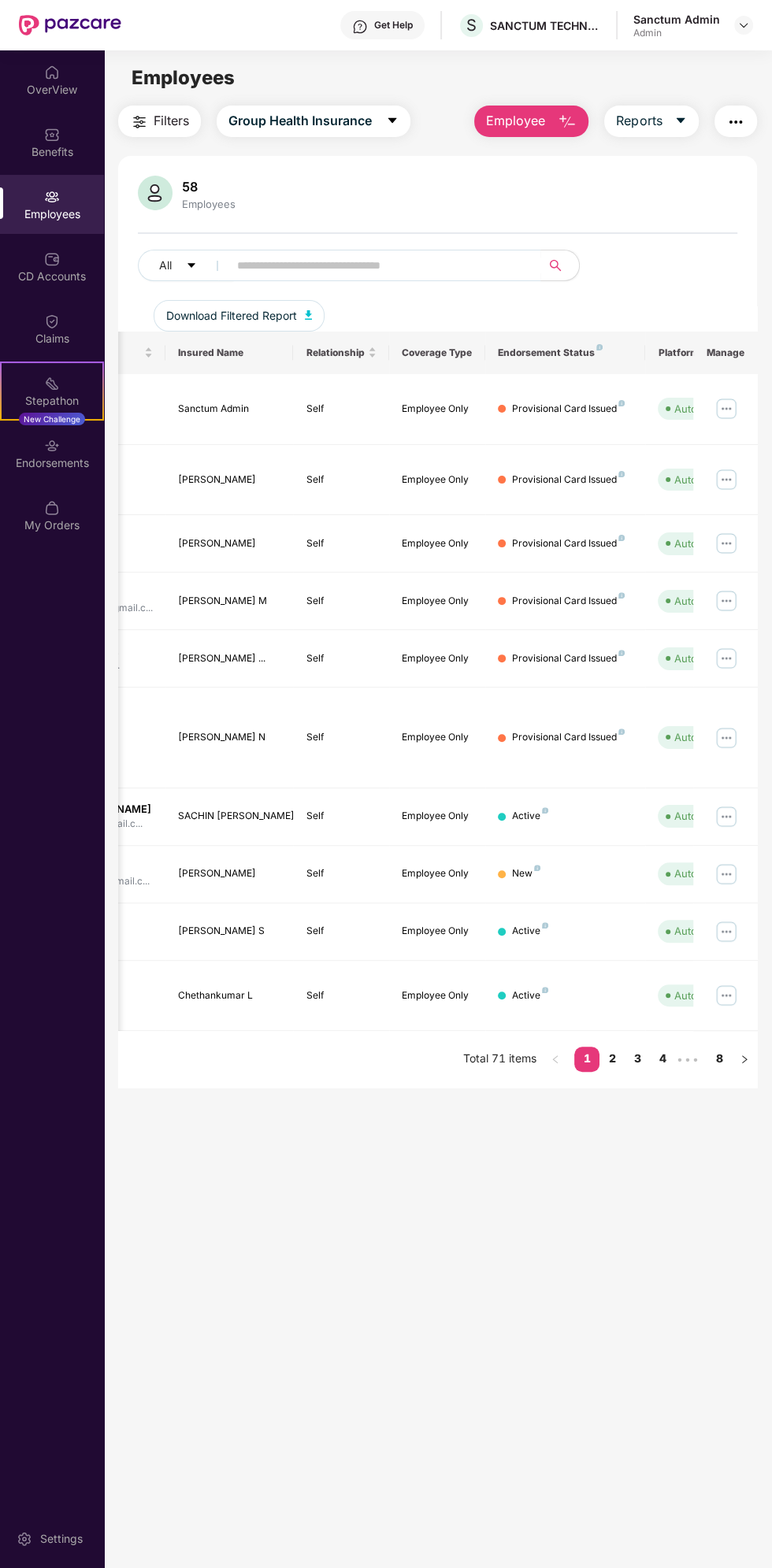
scroll to position [0, 384]
